Goal: Transaction & Acquisition: Purchase product/service

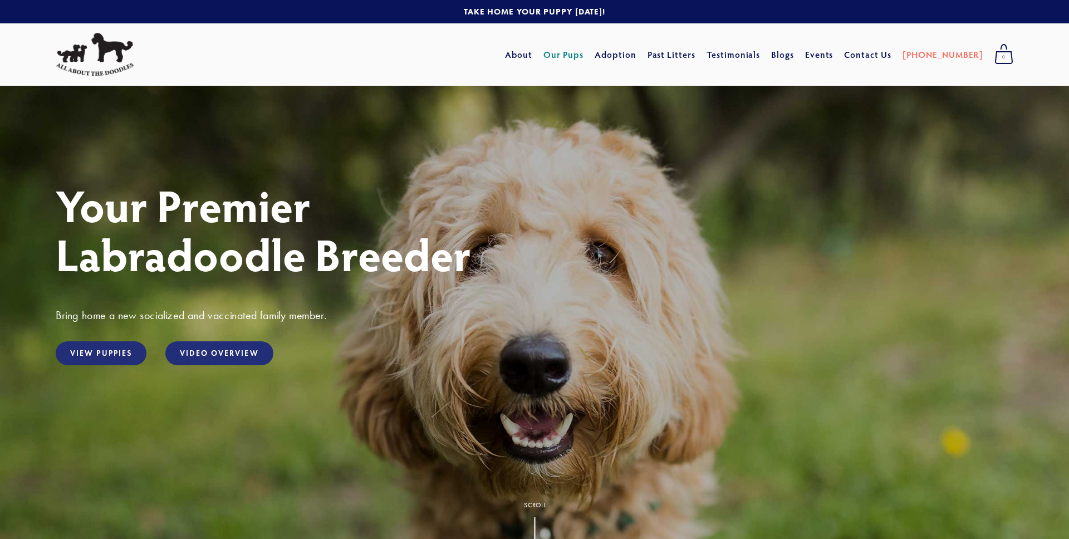
click at [584, 53] on link "Our Pups" at bounding box center [563, 55] width 41 height 20
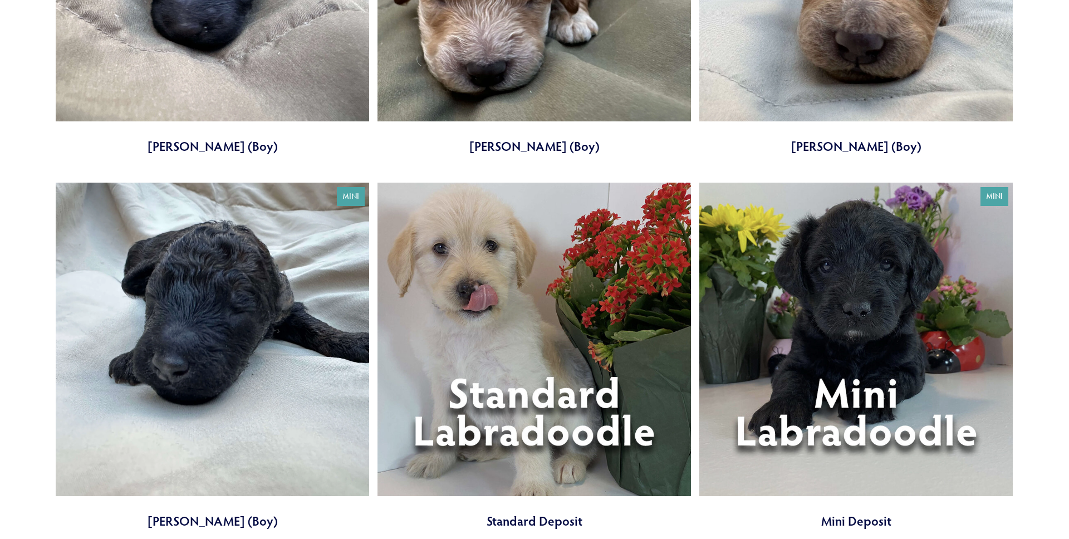
scroll to position [3628, 0]
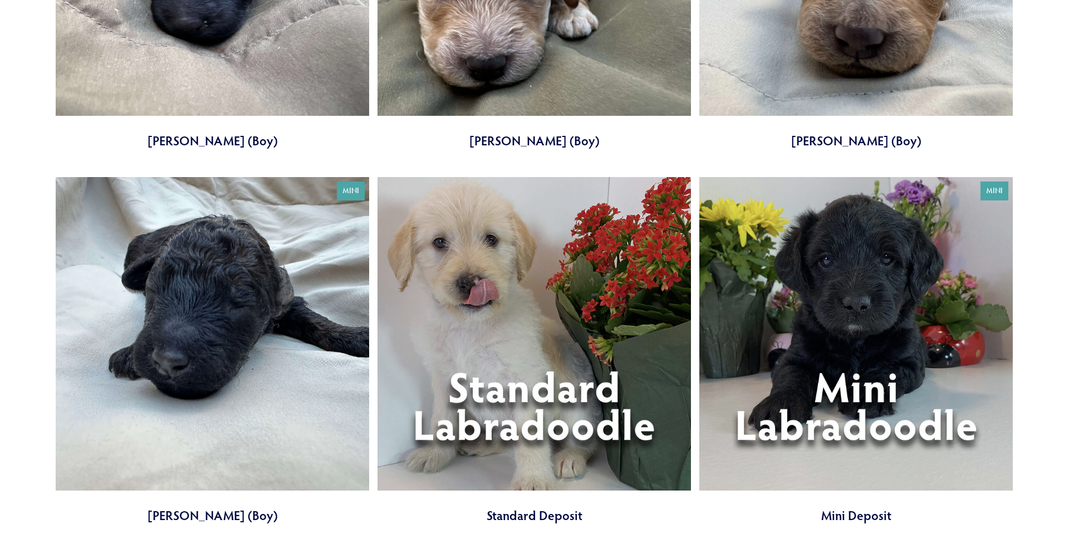
click at [826, 286] on link at bounding box center [855, 350] width 313 height 347
